Goal: Communication & Community: Answer question/provide support

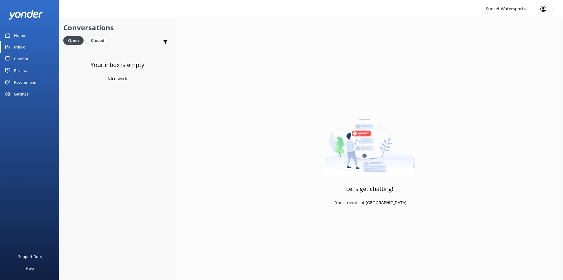
click at [99, 38] on div "Closed" at bounding box center [98, 40] width 22 height 9
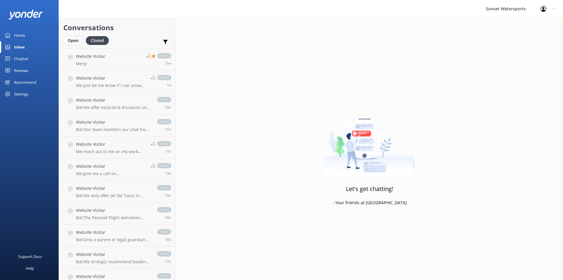
click at [73, 40] on div "Open" at bounding box center [73, 40] width 20 height 9
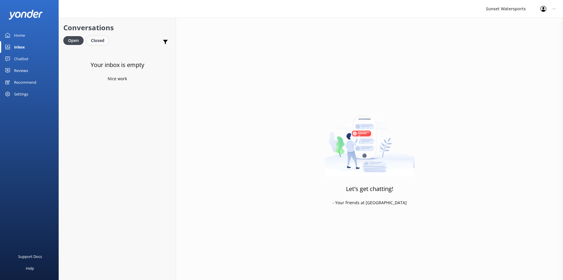
click at [99, 42] on div "Closed" at bounding box center [98, 40] width 22 height 9
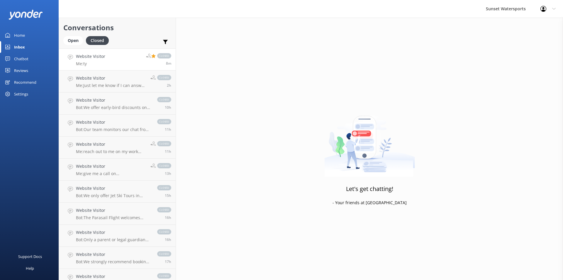
click at [126, 65] on link "Website Visitor Me: ty closed 8m" at bounding box center [117, 59] width 117 height 22
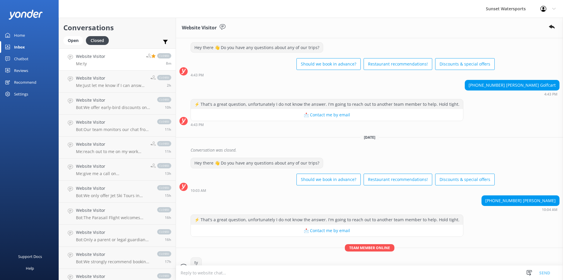
scroll to position [1058, 0]
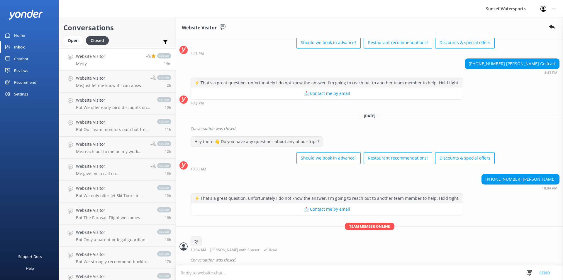
scroll to position [1058, 0]
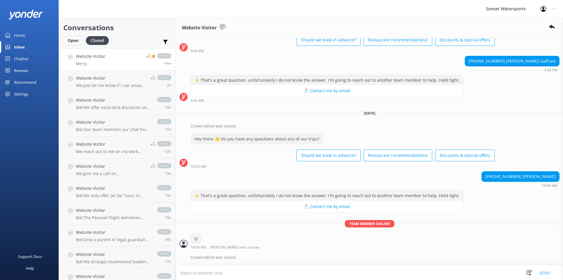
click at [74, 40] on div "Open" at bounding box center [73, 40] width 20 height 9
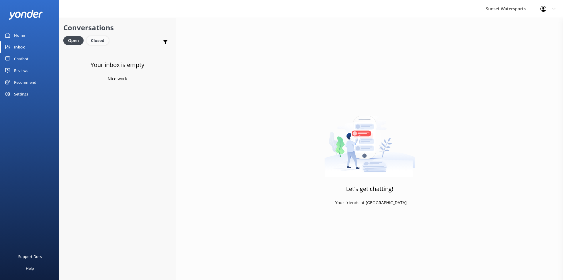
click at [106, 41] on div "Closed" at bounding box center [98, 40] width 22 height 9
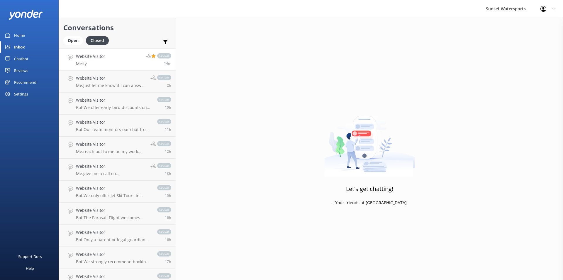
click at [134, 64] on link "Website Visitor Me: ty closed 14m" at bounding box center [117, 59] width 117 height 22
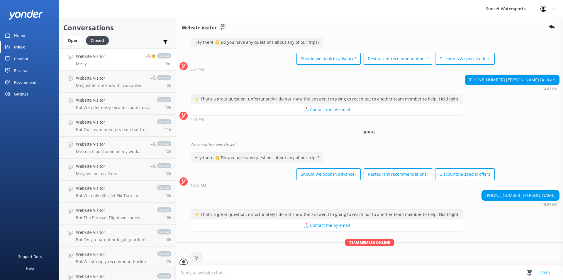
scroll to position [1058, 0]
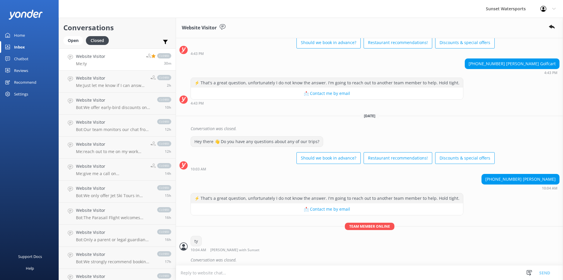
scroll to position [1058, 0]
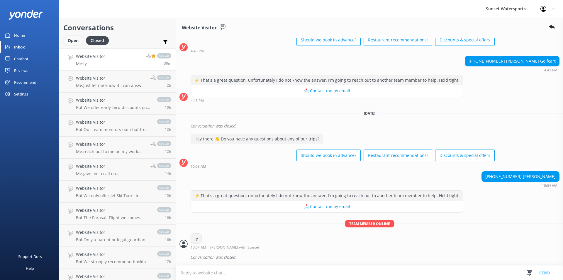
click at [73, 39] on div "Open" at bounding box center [73, 40] width 20 height 9
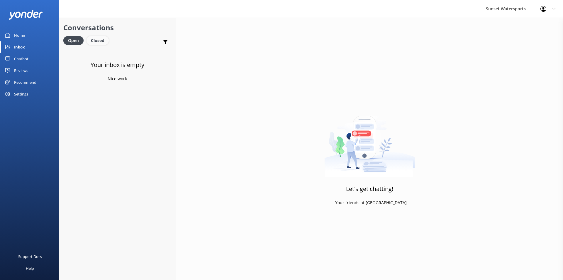
click at [99, 40] on div "Closed" at bounding box center [98, 40] width 22 height 9
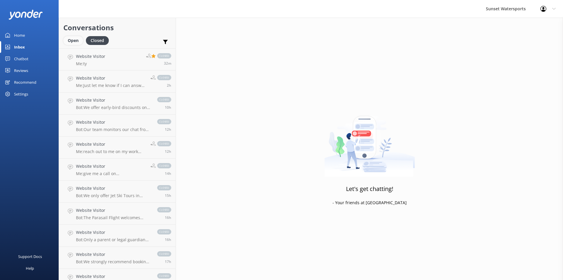
click at [70, 41] on div "Open" at bounding box center [73, 40] width 20 height 9
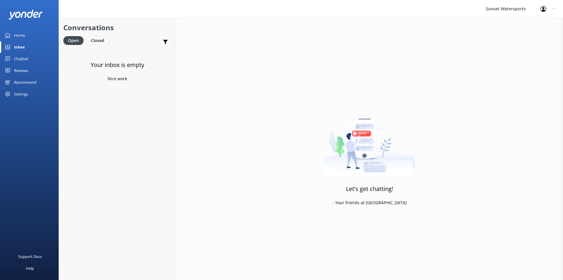
click at [99, 39] on div "Closed" at bounding box center [98, 40] width 22 height 9
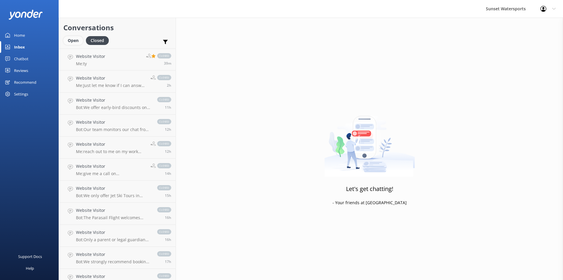
click at [69, 41] on div "Open" at bounding box center [73, 40] width 20 height 9
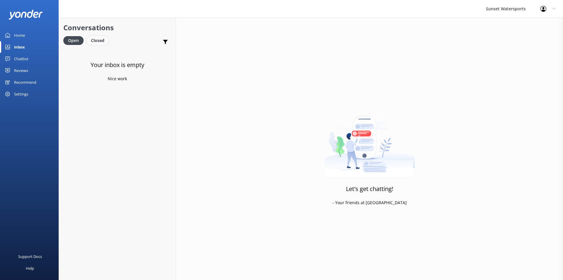
click at [97, 39] on div "Closed" at bounding box center [98, 40] width 22 height 9
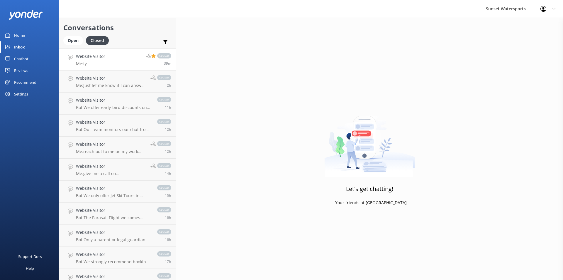
click at [121, 58] on link "Website Visitor Me: ty closed 39m" at bounding box center [117, 59] width 117 height 22
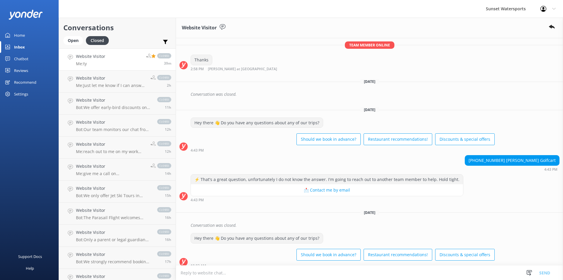
scroll to position [1058, 0]
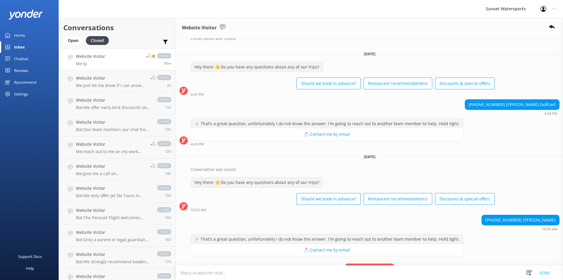
scroll to position [1058, 0]
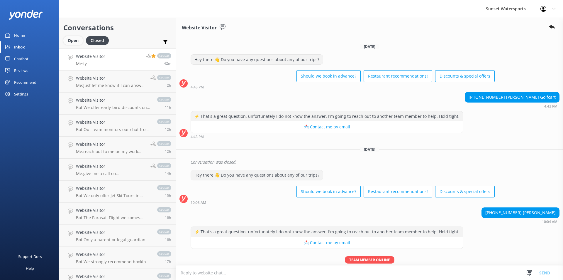
scroll to position [1058, 0]
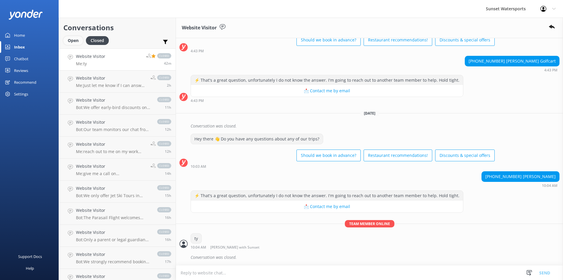
click at [75, 41] on div "Open" at bounding box center [73, 40] width 20 height 9
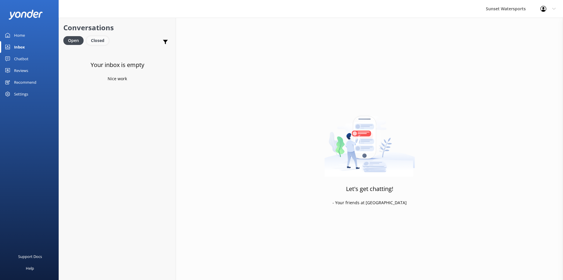
click at [97, 39] on div "Closed" at bounding box center [98, 40] width 22 height 9
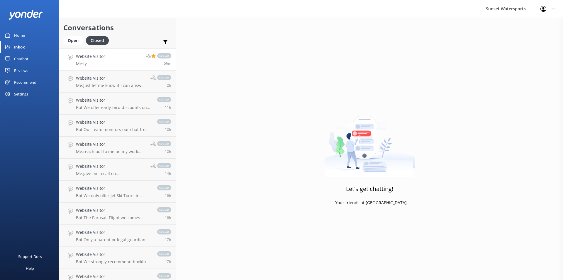
click at [146, 62] on div "56m" at bounding box center [158, 63] width 25 height 5
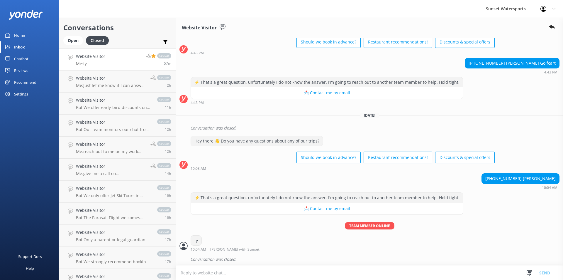
scroll to position [1058, 0]
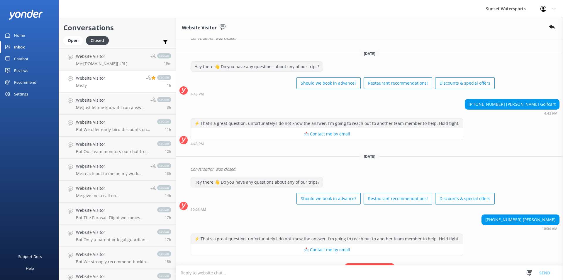
scroll to position [1058, 0]
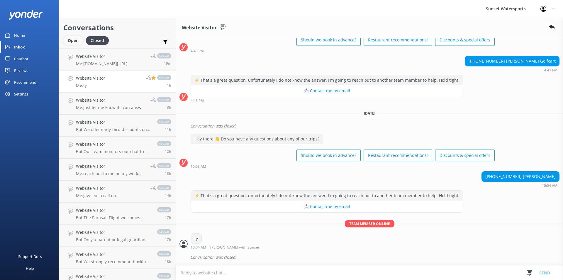
click at [67, 41] on div "Open" at bounding box center [73, 40] width 20 height 9
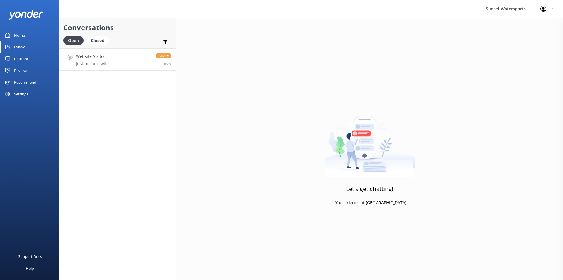
click at [108, 63] on link "Website Visitor Just me and wife Reply now" at bounding box center [117, 59] width 117 height 22
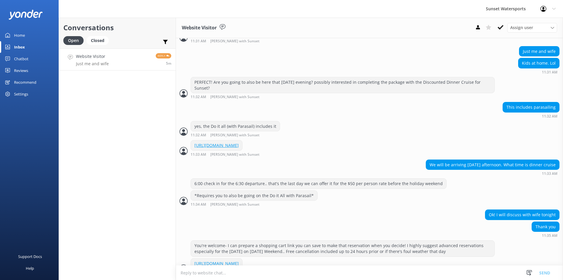
scroll to position [207, 0]
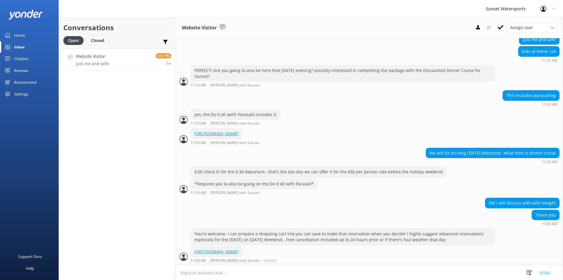
click at [97, 41] on div "Closed" at bounding box center [98, 40] width 22 height 9
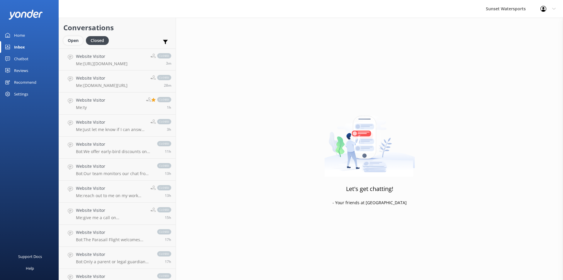
click at [74, 40] on div "Open" at bounding box center [73, 40] width 20 height 9
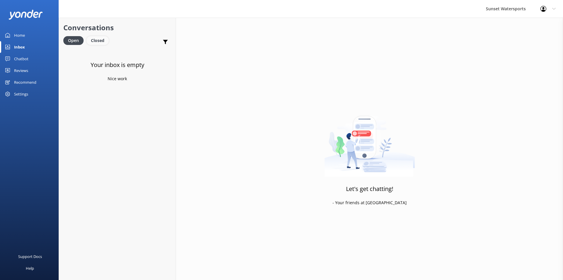
click at [102, 40] on div "Closed" at bounding box center [98, 40] width 22 height 9
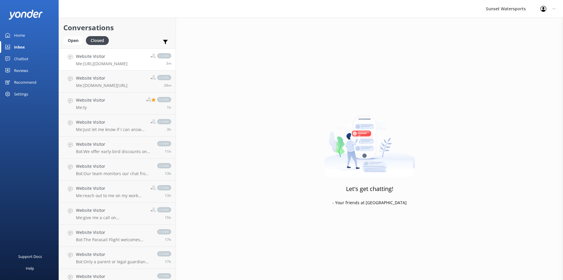
click at [128, 60] on div "Website Visitor Me: https://fareharbor.com/embeds/book/sunsetwatersportskeywest…" at bounding box center [102, 59] width 52 height 13
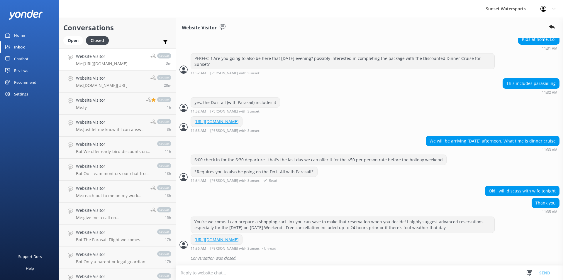
scroll to position [219, 0]
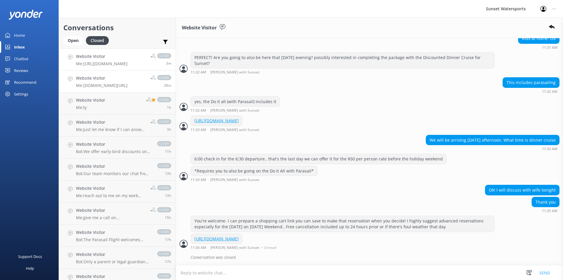
click at [123, 85] on p "Me: Tinyurl.com/SunsetWatersportsKeyWest" at bounding box center [102, 85] width 52 height 5
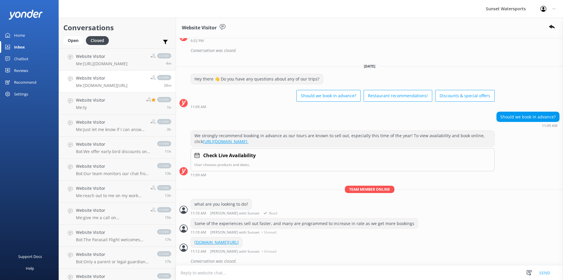
scroll to position [156, 0]
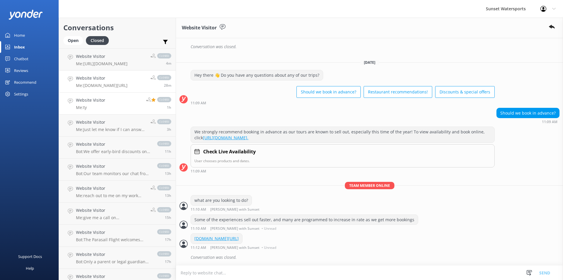
click at [117, 109] on link "Website Visitor Me: ty closed 1h" at bounding box center [117, 103] width 117 height 22
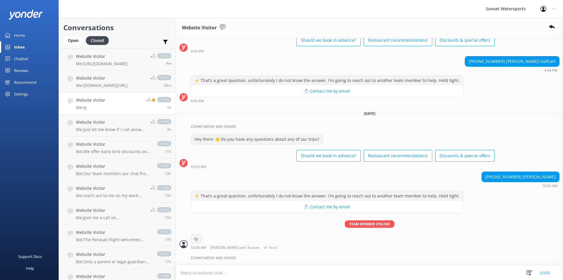
scroll to position [1058, 0]
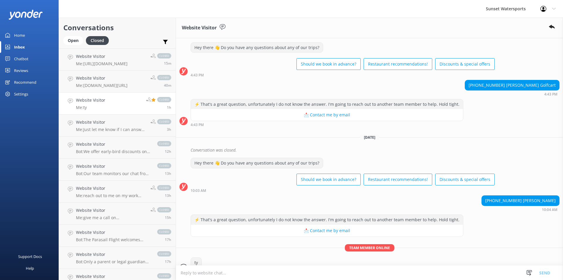
scroll to position [1058, 0]
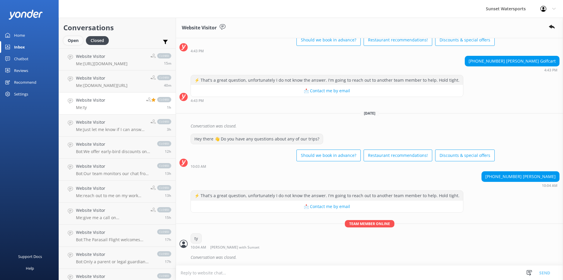
click at [74, 42] on div "Open" at bounding box center [73, 40] width 20 height 9
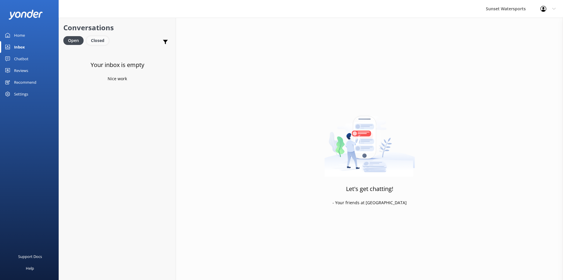
click at [98, 39] on div "Closed" at bounding box center [98, 40] width 22 height 9
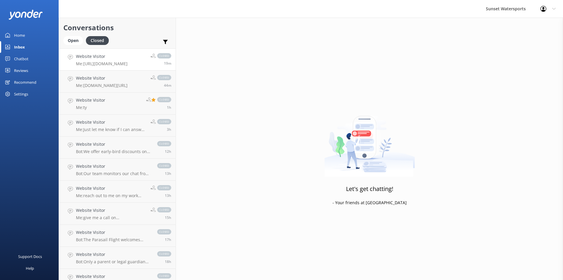
click at [112, 61] on p "Me: https://fareharbor.com/embeds/book/sunsetwatersportskeywest/cart/?u=8e12aba…" at bounding box center [102, 63] width 52 height 5
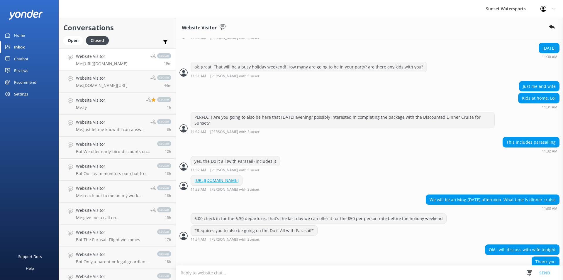
scroll to position [219, 0]
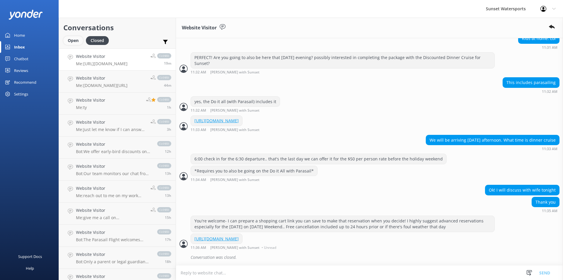
click at [70, 40] on div "Open" at bounding box center [73, 40] width 20 height 9
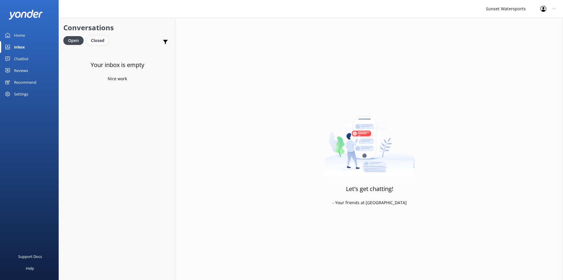
click at [103, 40] on div "Closed" at bounding box center [98, 40] width 22 height 9
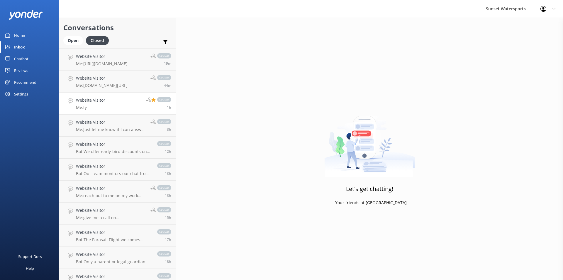
click at [125, 107] on link "Website Visitor Me: ty closed 1h" at bounding box center [117, 103] width 117 height 22
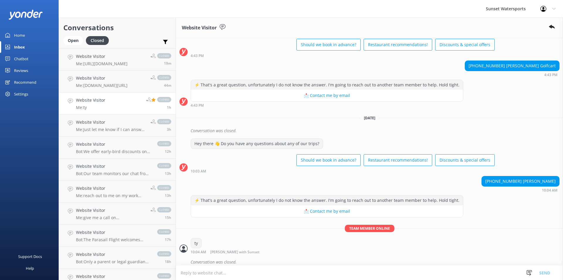
scroll to position [1058, 0]
